Goal: Task Accomplishment & Management: Use online tool/utility

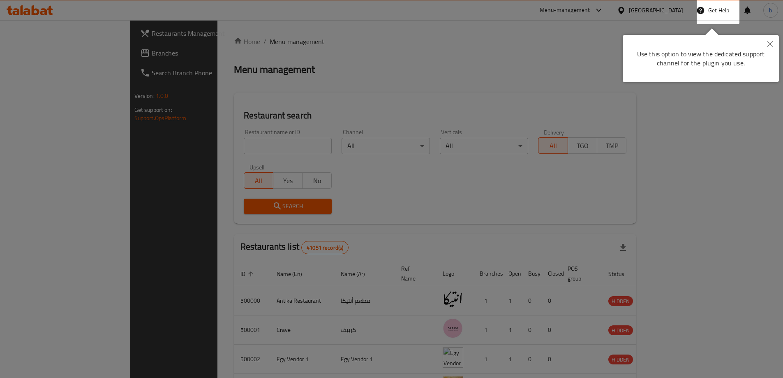
click at [268, 93] on div at bounding box center [391, 189] width 783 height 378
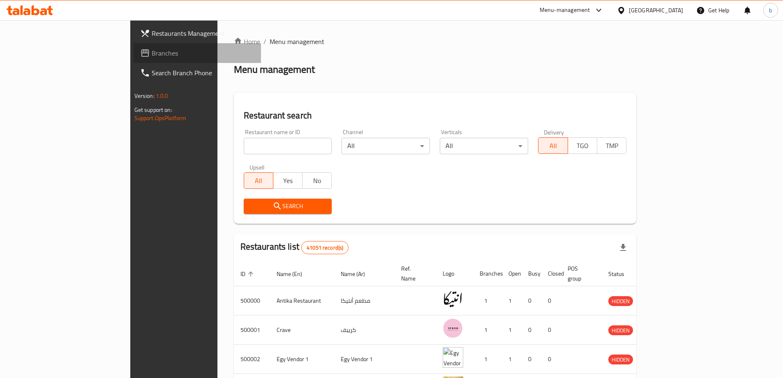
click at [152, 52] on span "Branches" at bounding box center [203, 53] width 103 height 10
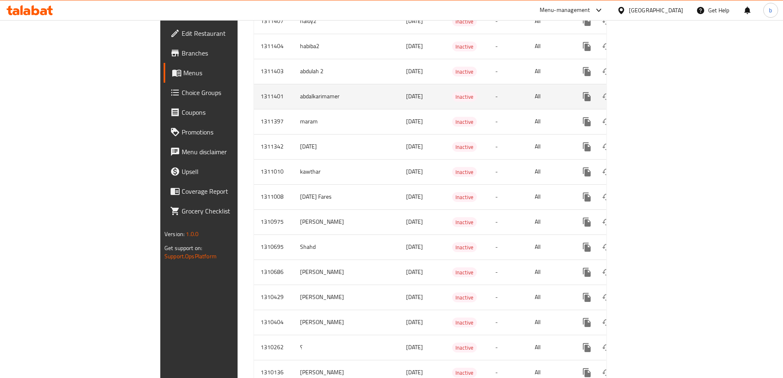
scroll to position [658, 0]
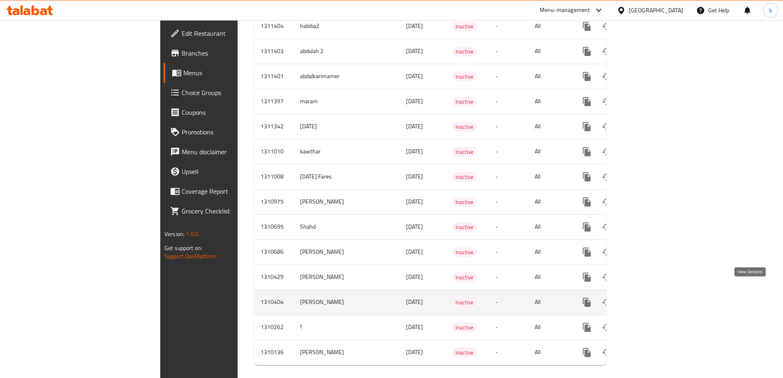
click at [656, 294] on link "enhanced table" at bounding box center [646, 302] width 20 height 20
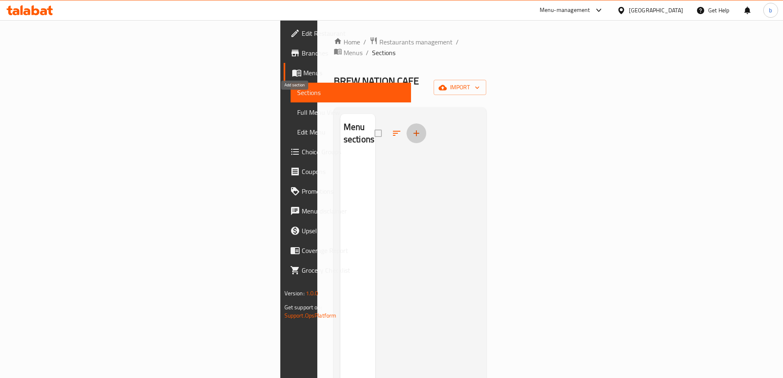
click at [411, 128] on icon "button" at bounding box center [416, 133] width 10 height 10
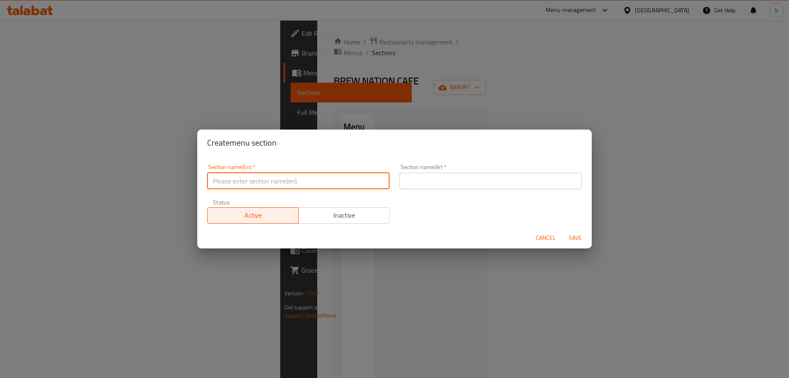
click at [286, 177] on input "text" at bounding box center [298, 181] width 182 height 16
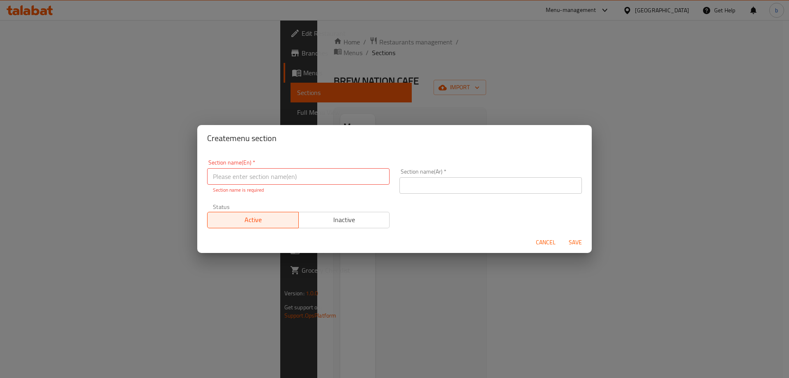
click at [389, 110] on div "Create menu section Section name(En)   * Section name(En) * Section name is req…" at bounding box center [394, 189] width 789 height 378
click at [549, 244] on span "Cancel" at bounding box center [546, 242] width 20 height 10
